Goal: Check status

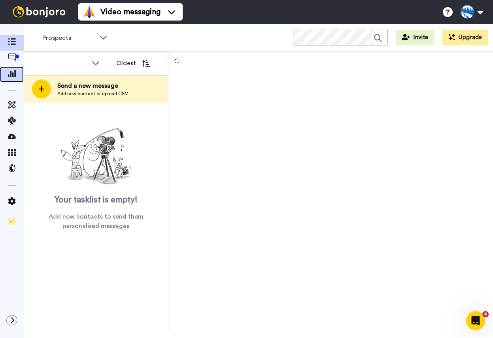
click at [19, 72] on span at bounding box center [12, 74] width 24 height 8
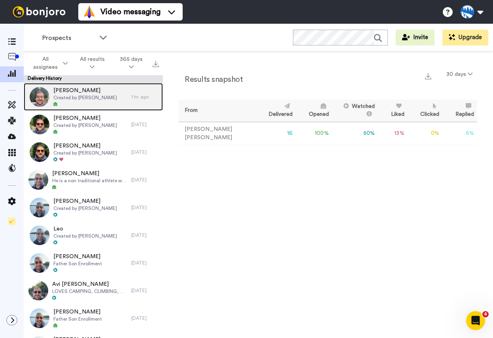
click at [83, 91] on span "Sully Dahlman" at bounding box center [85, 91] width 64 height 8
